Goal: Complete application form

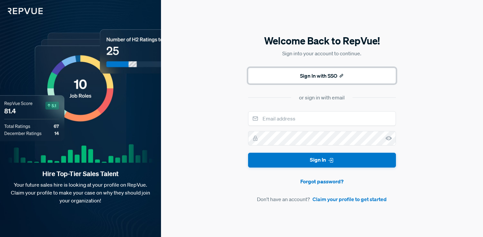
click at [324, 75] on button "Sign In with SSO" at bounding box center [322, 76] width 148 height 16
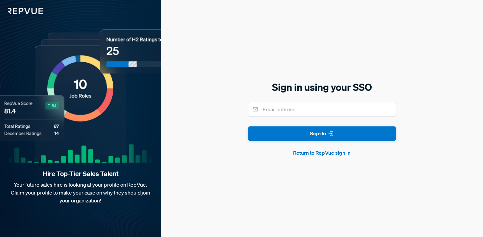
click at [278, 117] on form "Sign In Return to RepVue sign in" at bounding box center [322, 129] width 148 height 55
click at [308, 151] on button "Return to RepVue sign in" at bounding box center [322, 153] width 148 height 8
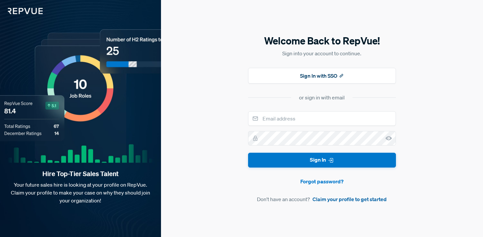
click at [329, 200] on link "Claim your profile to get started" at bounding box center [350, 199] width 74 height 8
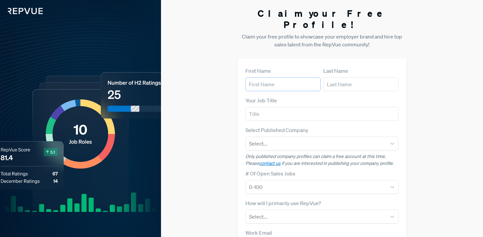
click at [269, 77] on input "text" at bounding box center [282, 84] width 75 height 14
type input "[PERSON_NAME]"
type input "[EMAIL_ADDRESS][DOMAIN_NAME]"
drag, startPoint x: 296, startPoint y: 73, endPoint x: 219, endPoint y: 73, distance: 77.2
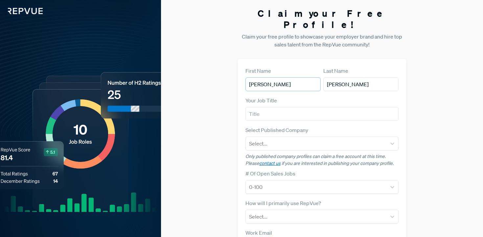
click at [219, 73] on div "Claim your Free Profile! Claim your free profile to showcase your employer bran…" at bounding box center [322, 165] width 322 height 331
type input "Ranna"
type input "for [PERSON_NAME]"
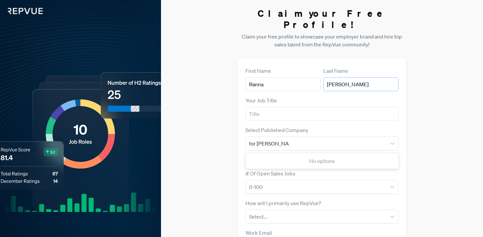
click at [347, 77] on input "[PERSON_NAME]" at bounding box center [360, 84] width 75 height 14
drag, startPoint x: 347, startPoint y: 76, endPoint x: 313, endPoint y: 75, distance: 34.2
click at [313, 75] on article "First Name [PERSON_NAME] Last Name [PERSON_NAME]" at bounding box center [321, 79] width 153 height 24
type input "I"
type input "R"
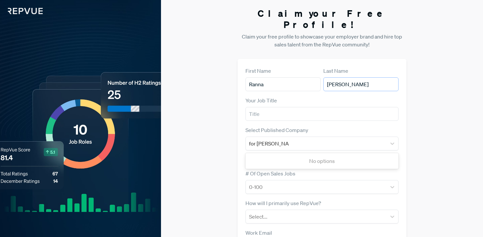
type input "[PERSON_NAME]"
click at [252, 107] on input "text" at bounding box center [321, 114] width 153 height 14
type input "Revenue Enablement Manager"
click at [297, 139] on div "for [PERSON_NAME]" at bounding box center [316, 143] width 134 height 9
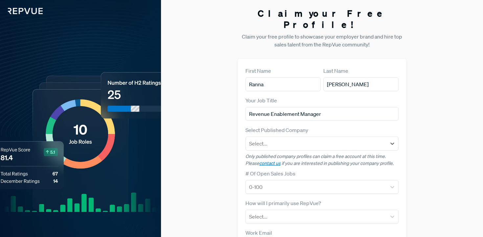
drag, startPoint x: 301, startPoint y: 131, endPoint x: 232, endPoint y: 131, distance: 69.7
click at [232, 131] on div "Claim your Free Profile! Claim your free profile to showcase your employer bran…" at bounding box center [322, 165] width 322 height 331
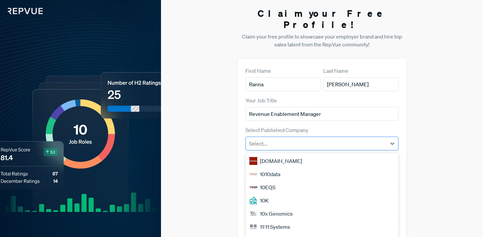
click at [261, 139] on div at bounding box center [316, 143] width 134 height 9
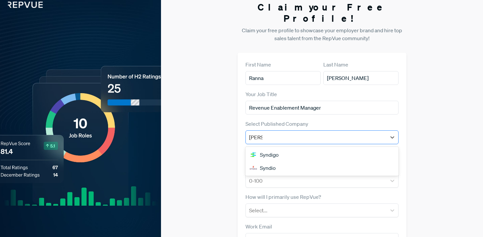
type input "syndio"
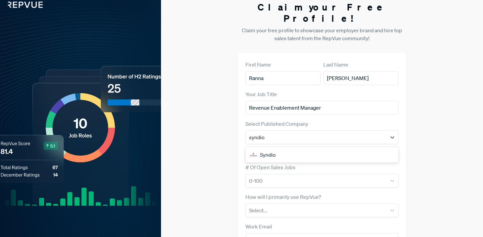
click at [271, 148] on div "Syndio" at bounding box center [321, 154] width 153 height 13
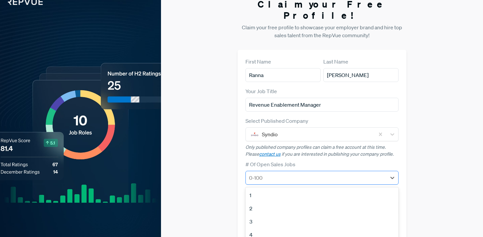
click at [270, 173] on div at bounding box center [316, 177] width 134 height 9
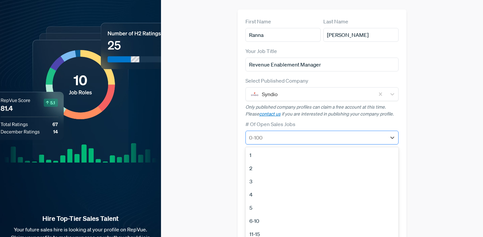
scroll to position [50, 0]
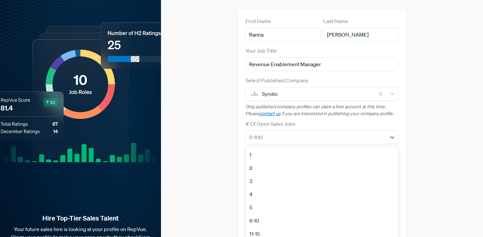
click at [233, 133] on div "Claim your Free Profile! Claim your free profile to showcase your employer bran…" at bounding box center [322, 115] width 322 height 331
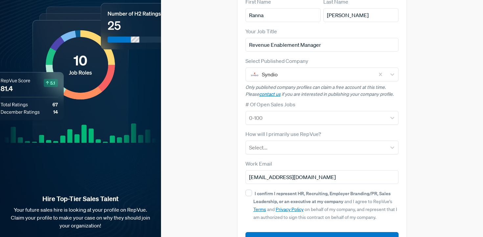
scroll to position [83, 0]
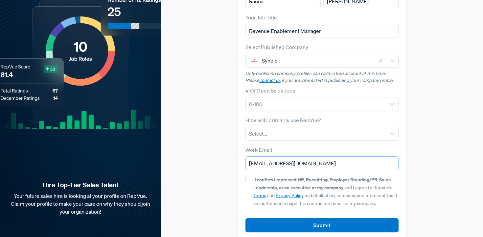
drag, startPoint x: 323, startPoint y: 151, endPoint x: 218, endPoint y: 150, distance: 104.8
click at [218, 150] on div "Claim your Free Profile! Claim your free profile to showcase your employer bran…" at bounding box center [322, 82] width 322 height 331
